Goal: Task Accomplishment & Management: Use online tool/utility

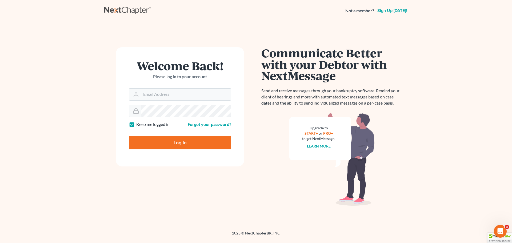
type input "[EMAIL_ADDRESS][DOMAIN_NAME]"
click at [143, 137] on input "Log In" at bounding box center [180, 142] width 102 height 13
type input "Thinking..."
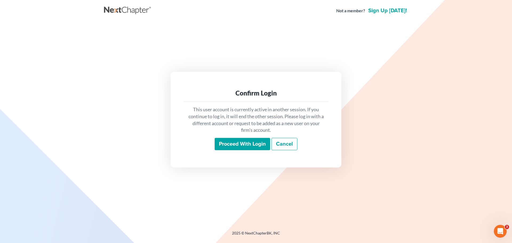
click at [232, 141] on input "Proceed with login" at bounding box center [243, 144] width 56 height 12
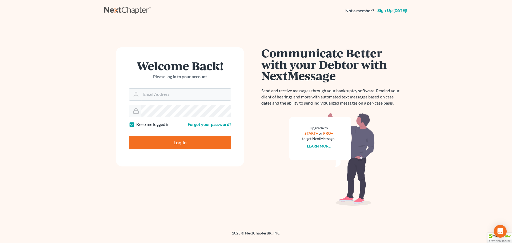
type input "[EMAIL_ADDRESS][DOMAIN_NAME]"
click at [170, 140] on input "Log In" at bounding box center [180, 142] width 102 height 13
type input "Thinking..."
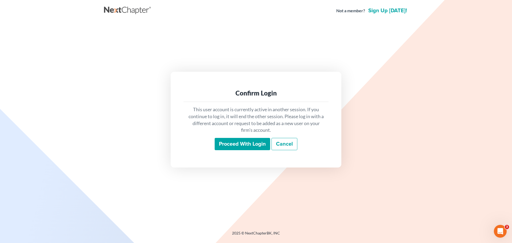
click at [236, 148] on input "Proceed with login" at bounding box center [243, 144] width 56 height 12
